Goal: Task Accomplishment & Management: Use online tool/utility

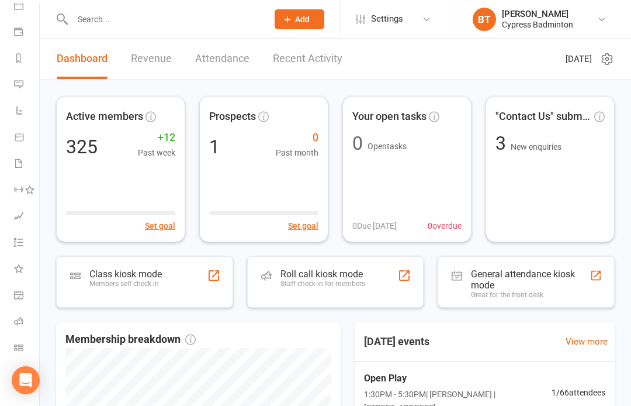
scroll to position [119, 0]
click at [25, 346] on link "Class check-in" at bounding box center [27, 348] width 26 height 26
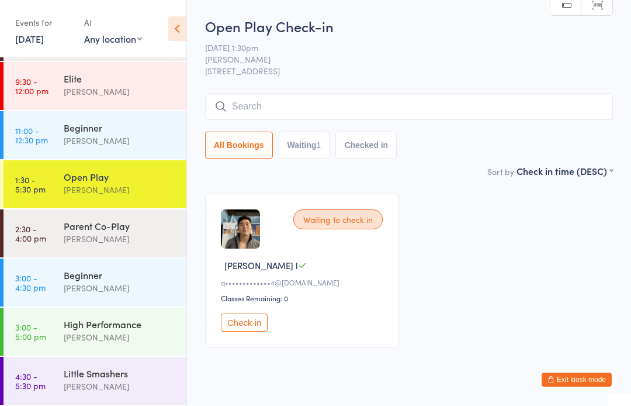
scroll to position [143, 0]
click at [82, 179] on div "Open Play" at bounding box center [120, 176] width 113 height 13
click at [74, 229] on div "Parent Co-Play" at bounding box center [120, 225] width 113 height 13
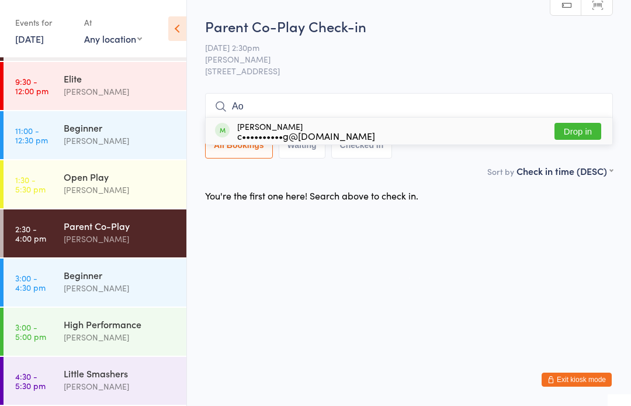
type input "Ao"
click at [580, 123] on button "Drop in" at bounding box center [578, 131] width 47 height 17
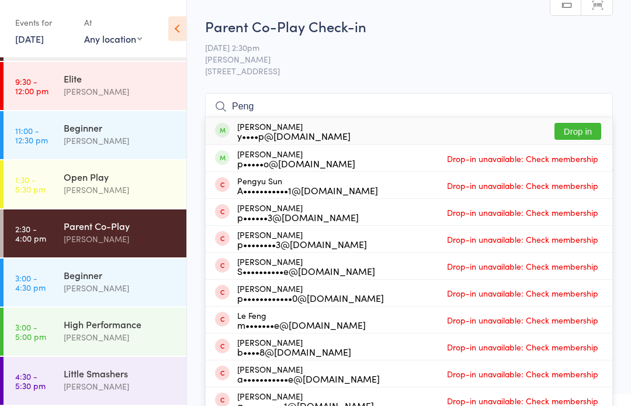
type input "Peng"
click at [575, 128] on button "Drop in" at bounding box center [578, 131] width 47 height 17
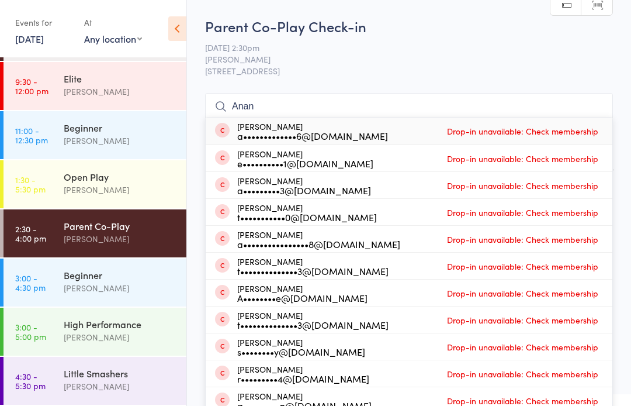
type input "Anand"
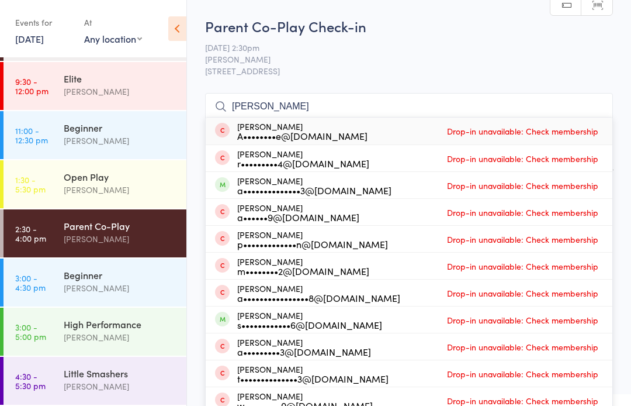
click at [89, 181] on div "Open Play" at bounding box center [120, 176] width 113 height 13
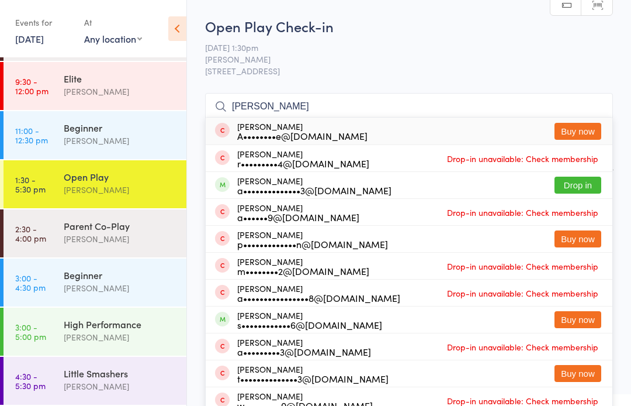
type input "Anand"
click at [583, 185] on button "Drop in" at bounding box center [578, 185] width 47 height 17
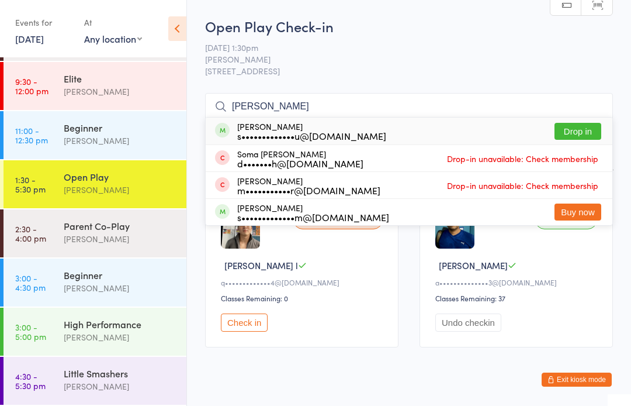
click at [309, 110] on input "SEKHAR" at bounding box center [409, 106] width 408 height 27
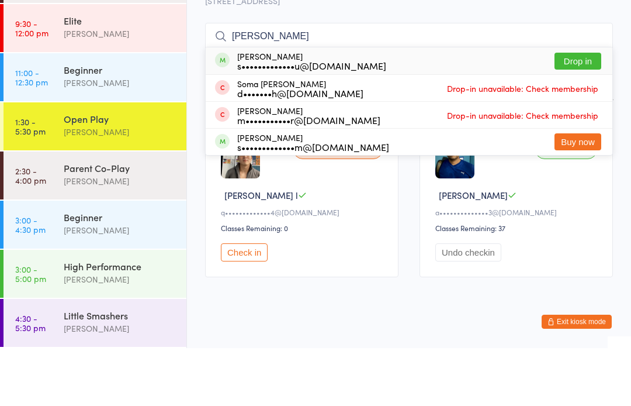
scroll to position [36, 0]
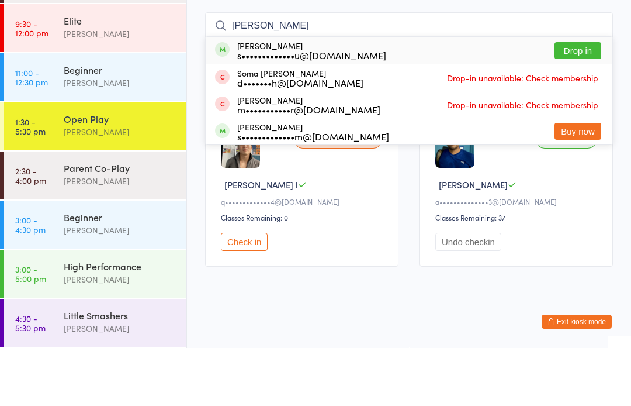
type input "SEKHAR"
click at [575, 100] on button "Drop in" at bounding box center [578, 108] width 47 height 17
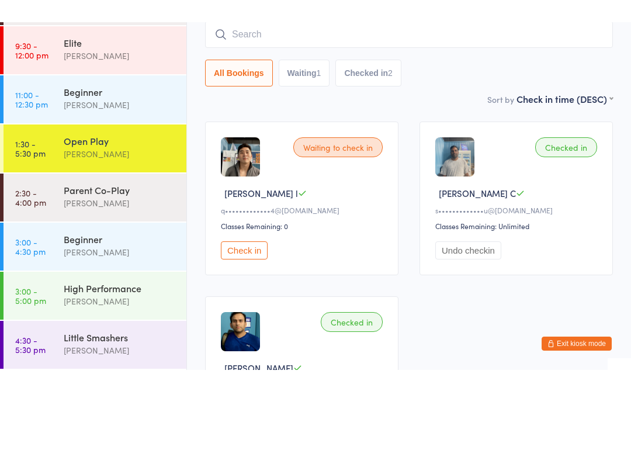
scroll to position [94, 0]
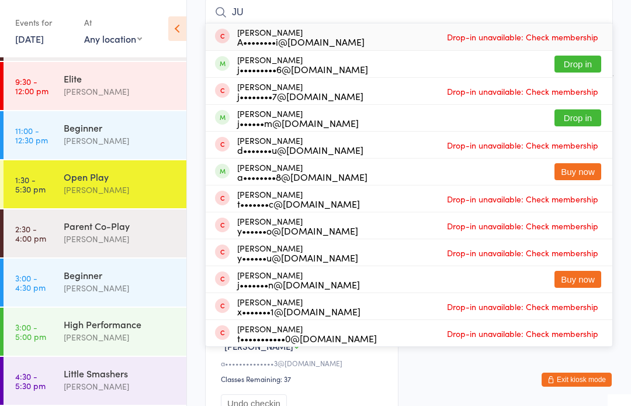
type input "J"
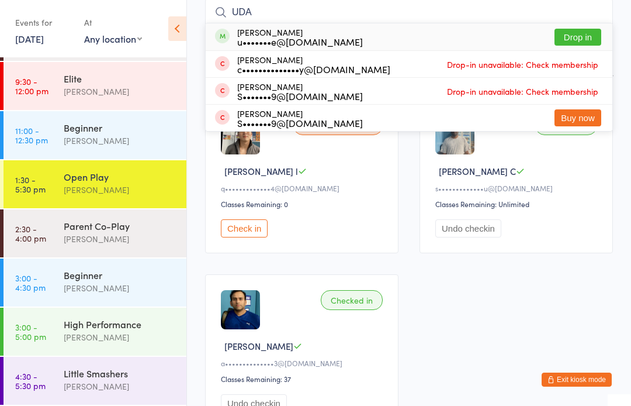
type input "UDA"
click at [576, 34] on button "Drop in" at bounding box center [578, 37] width 47 height 17
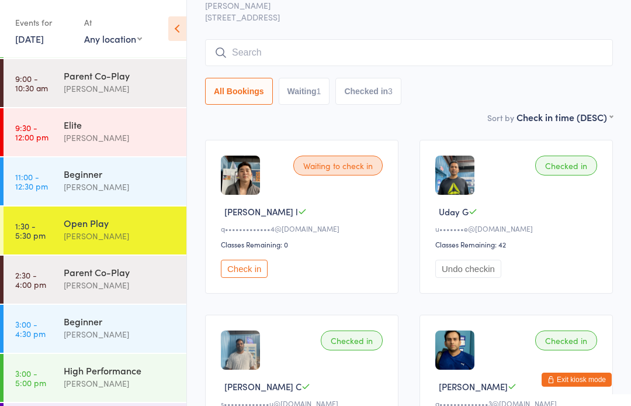
scroll to position [53, 0]
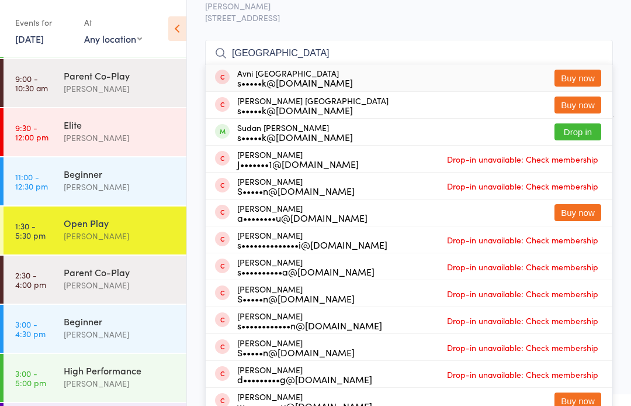
type input "SUDAN"
click at [575, 138] on button "Drop in" at bounding box center [578, 131] width 47 height 17
